Goal: Obtain resource: Obtain resource

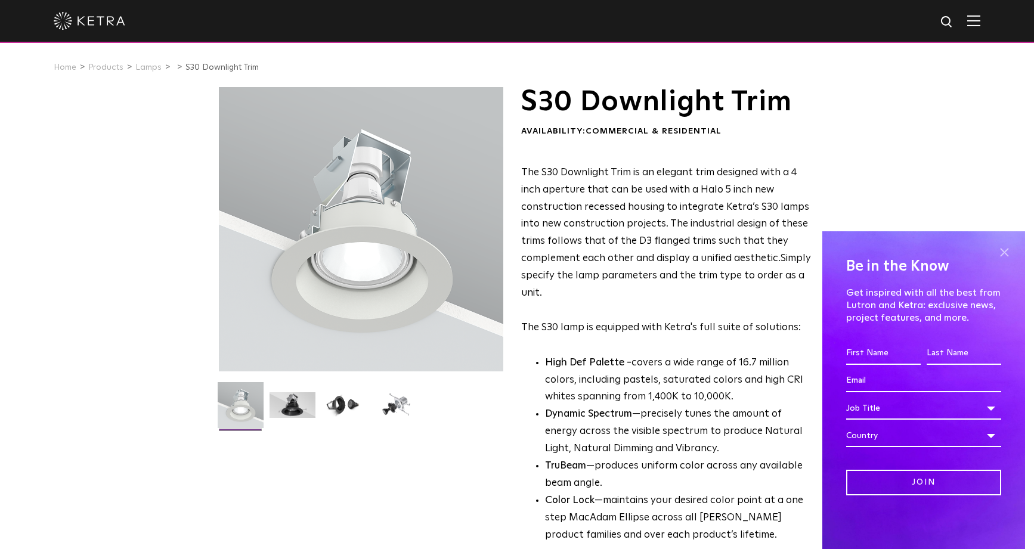
click at [1009, 252] on span at bounding box center [1004, 252] width 18 height 18
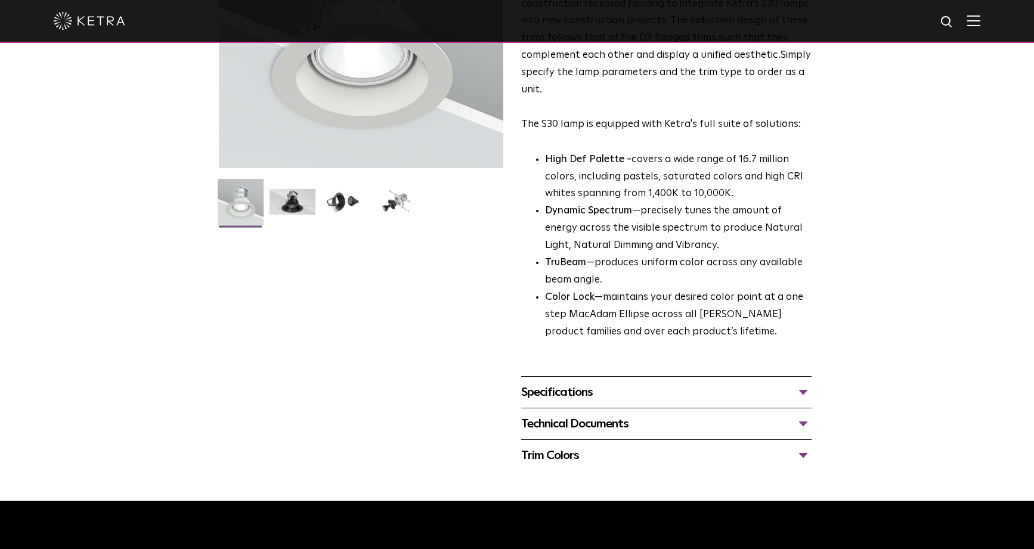
scroll to position [245, 0]
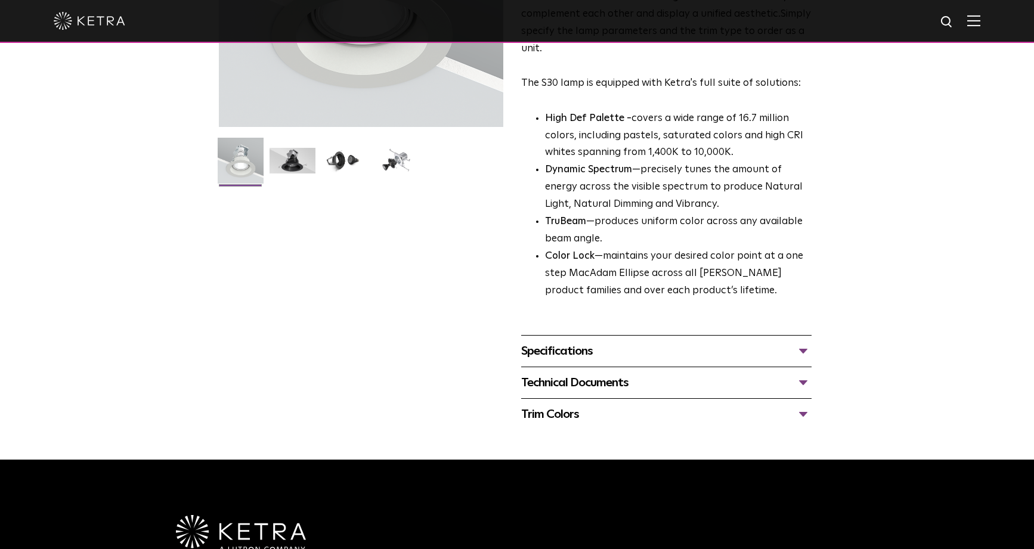
click at [795, 357] on div "Specifications" at bounding box center [666, 351] width 290 height 19
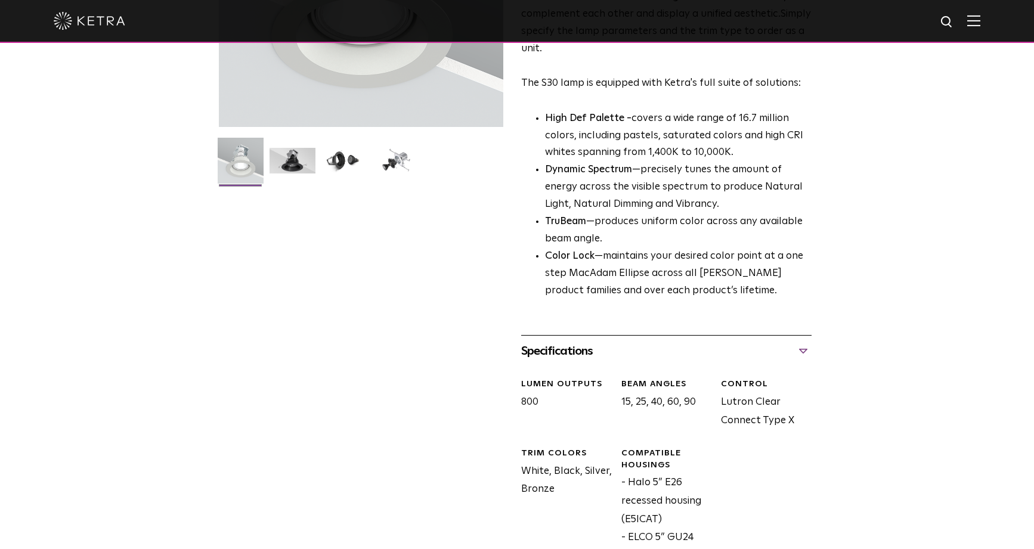
scroll to position [454, 0]
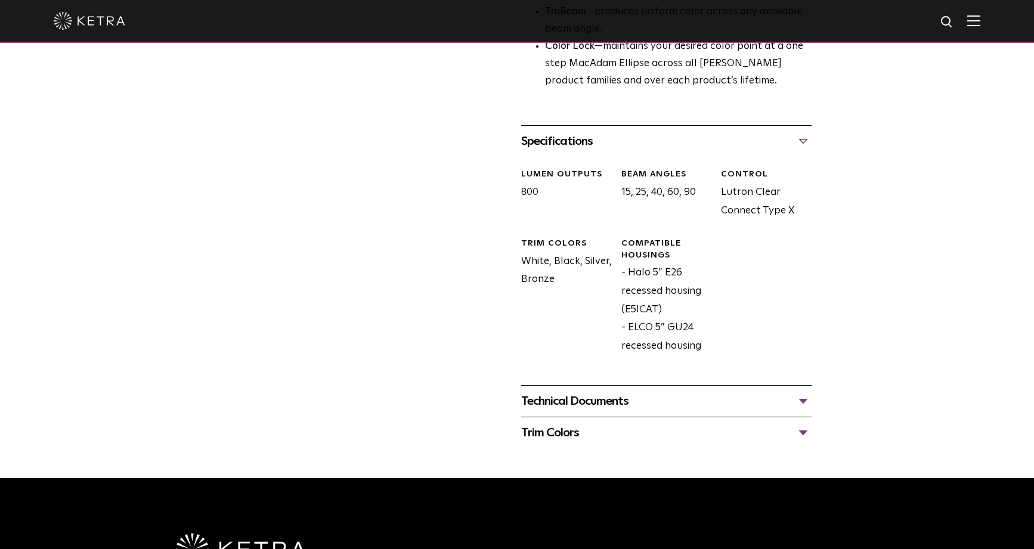
click at [804, 394] on div "Technical Documents" at bounding box center [666, 401] width 290 height 19
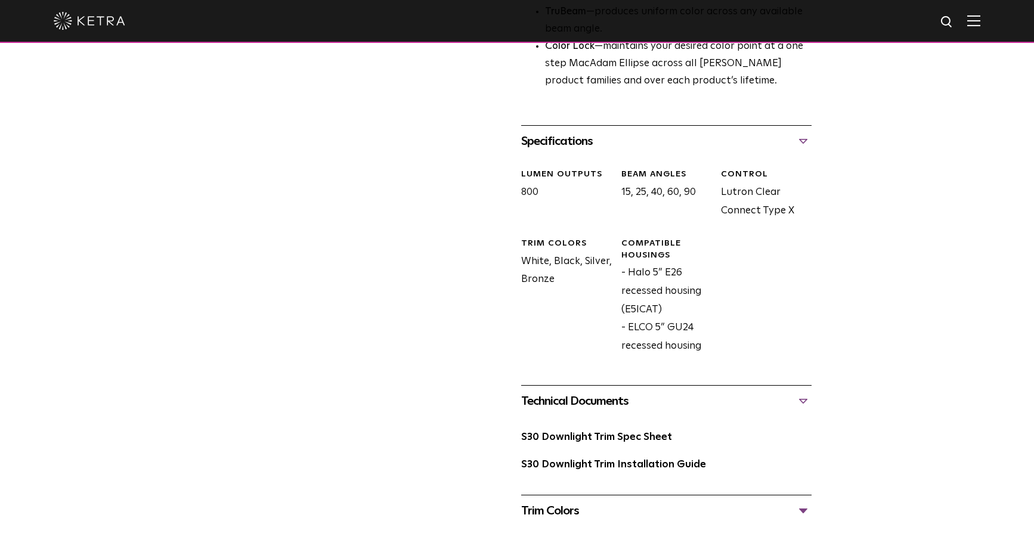
scroll to position [548, 0]
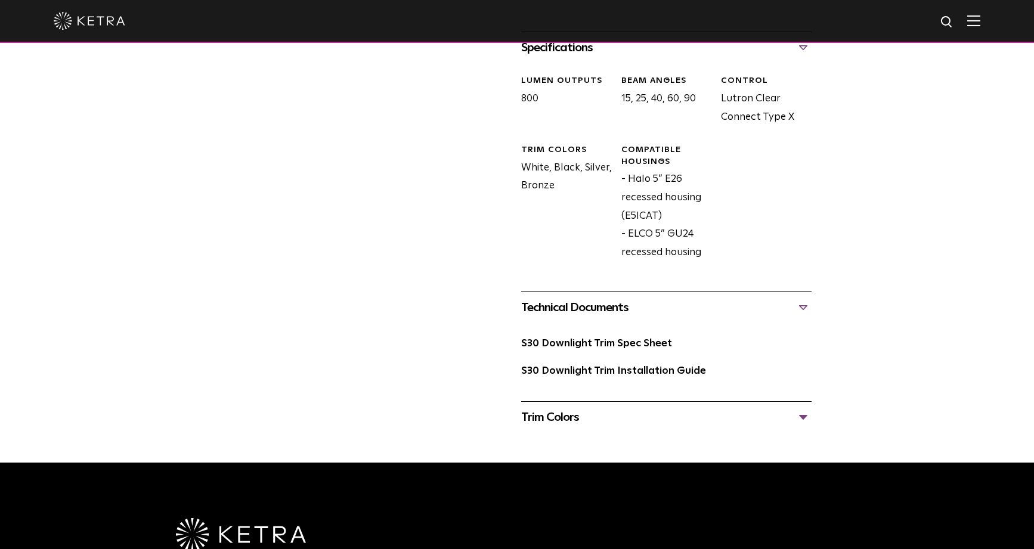
click at [703, 413] on div "Trim Colors" at bounding box center [666, 417] width 290 height 19
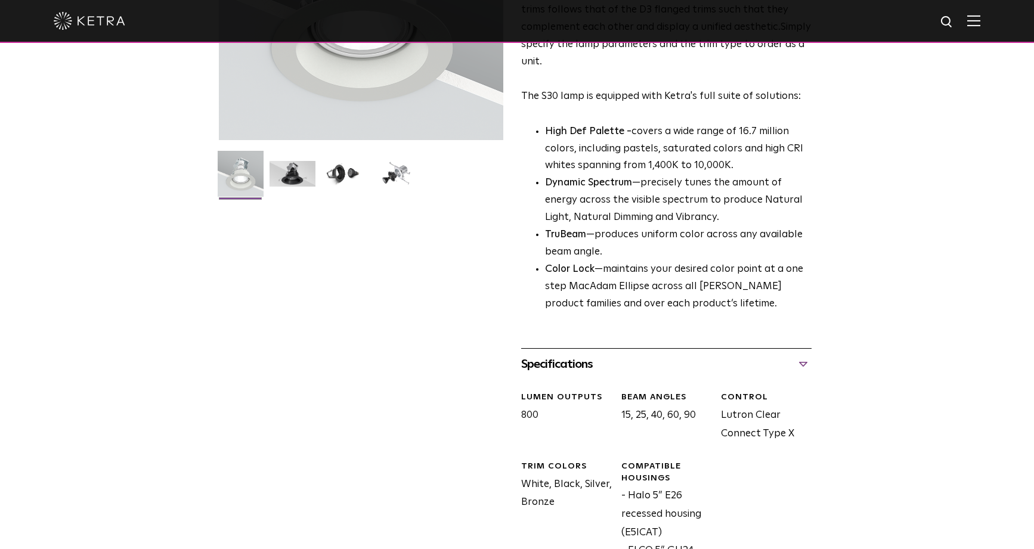
scroll to position [0, 0]
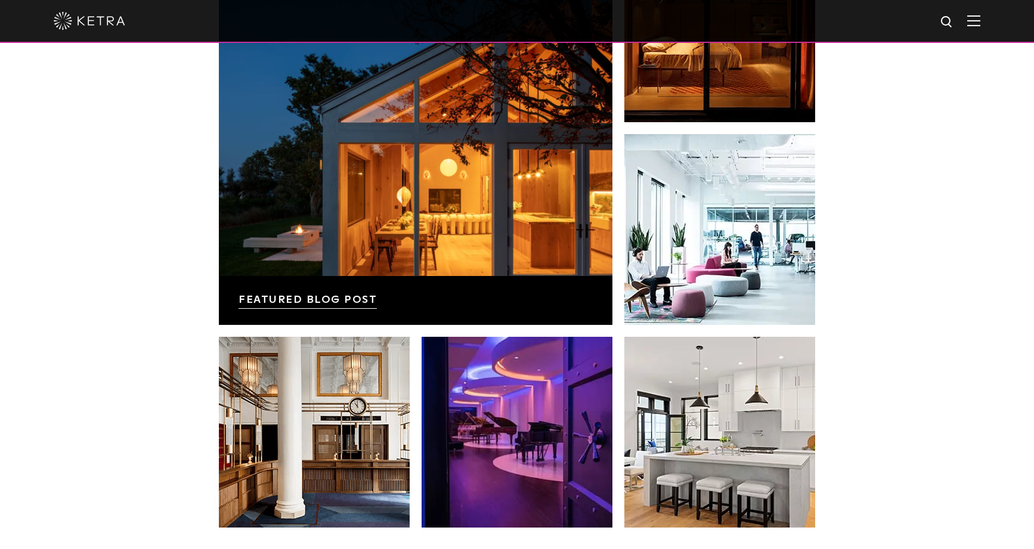
scroll to position [2450, 0]
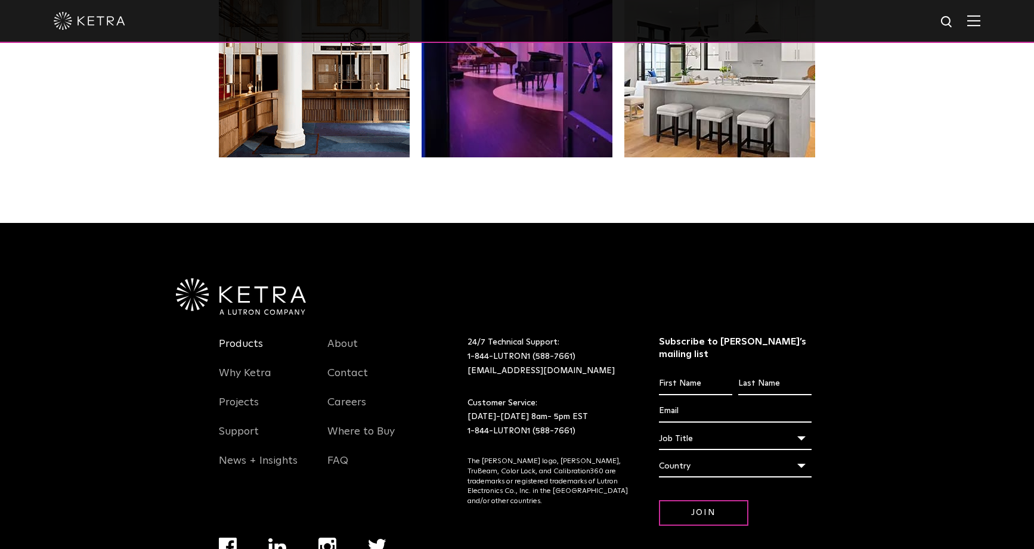
click at [237, 345] on link "Products" at bounding box center [241, 351] width 44 height 27
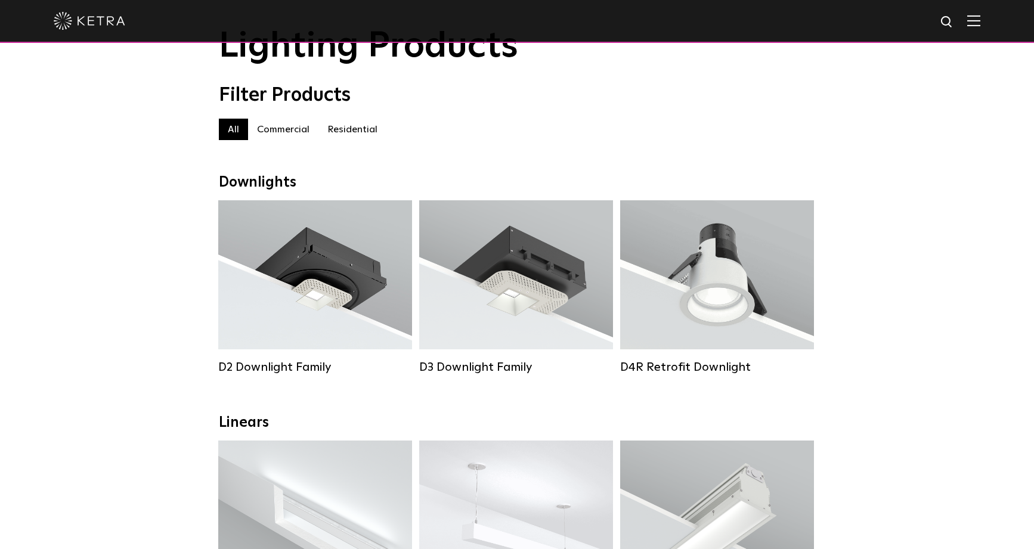
scroll to position [30, 0]
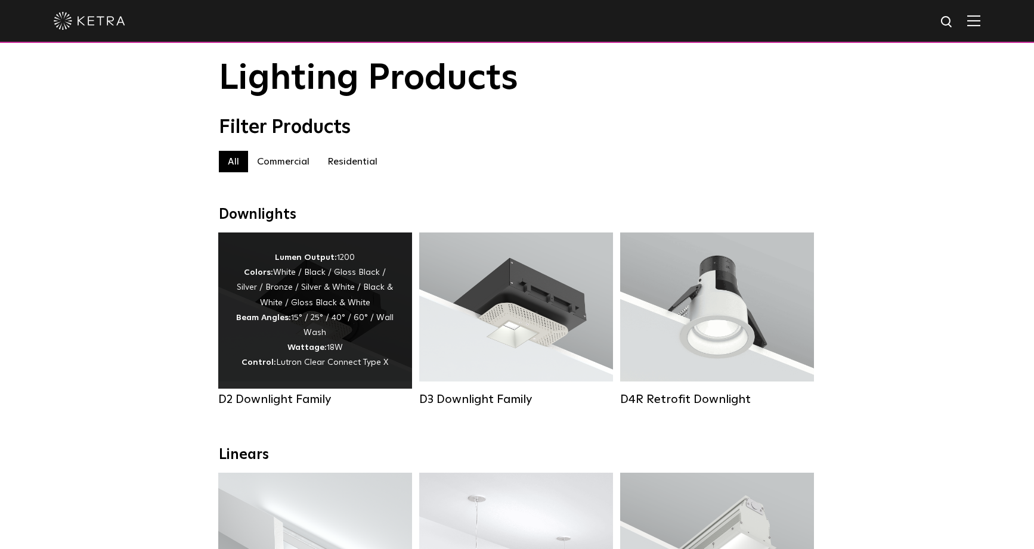
click at [283, 255] on strong "Lumen Output:" at bounding box center [306, 257] width 62 height 8
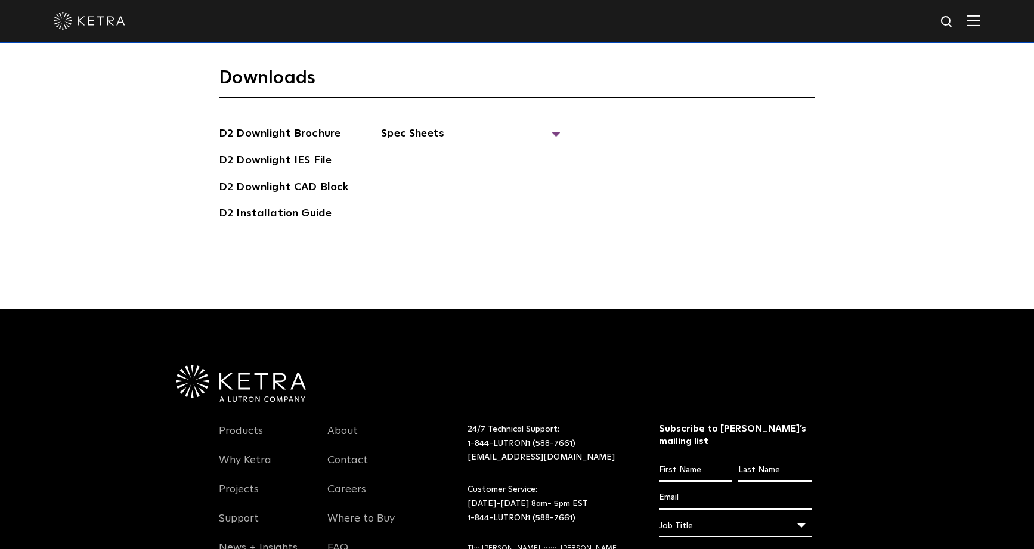
scroll to position [3507, 0]
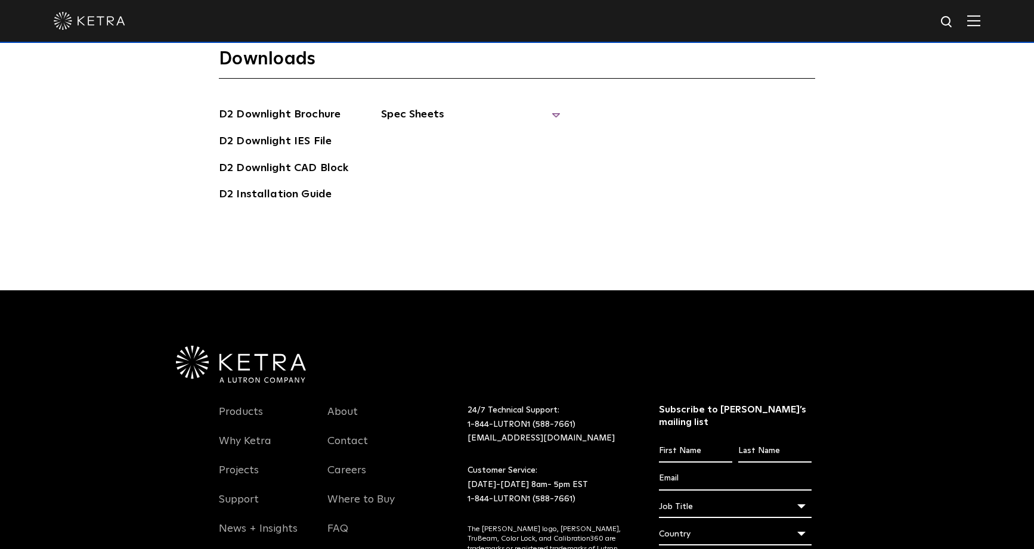
click at [545, 106] on span "Spec Sheets" at bounding box center [470, 119] width 179 height 26
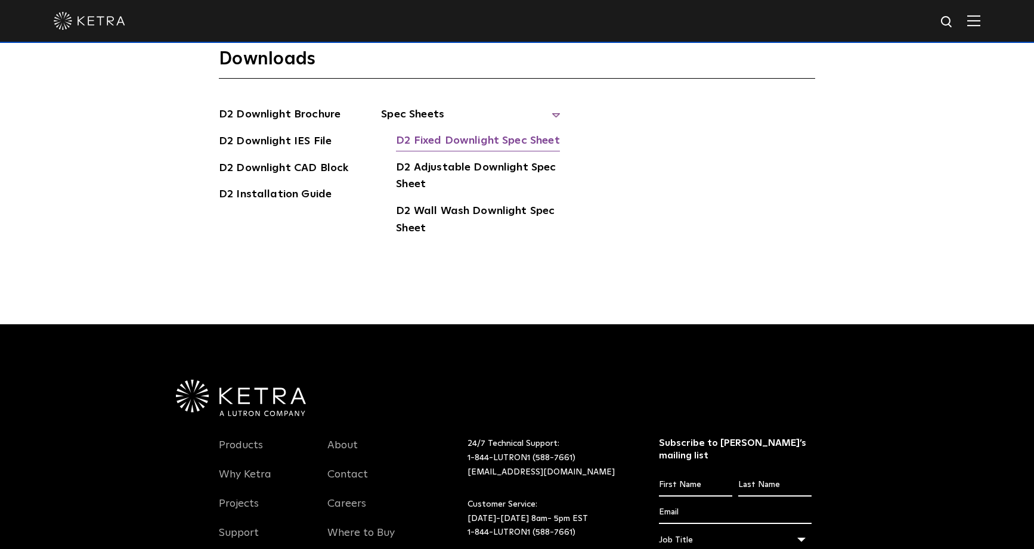
click at [515, 132] on link "D2 Fixed Downlight Spec Sheet" at bounding box center [477, 141] width 163 height 19
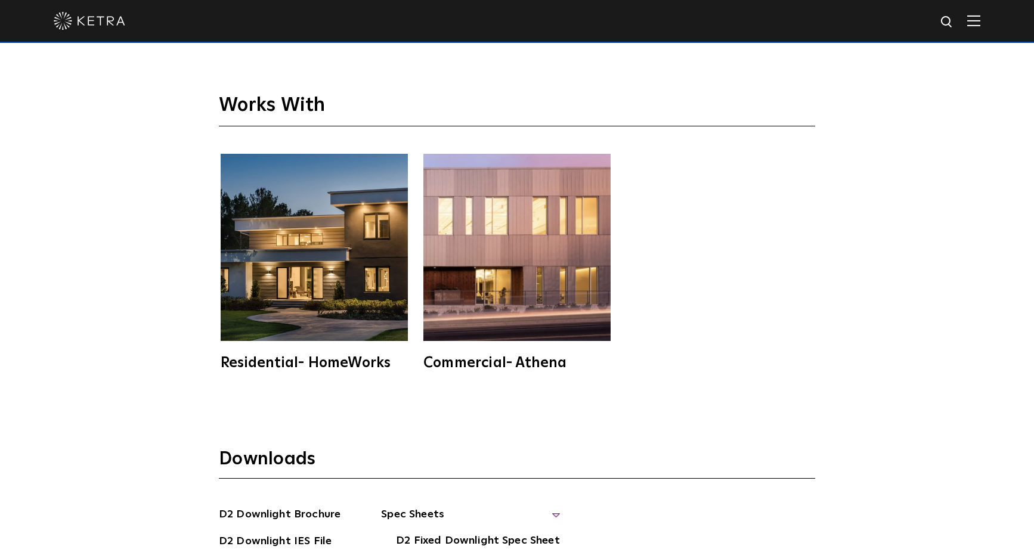
scroll to position [3100, 0]
